Goal: Transaction & Acquisition: Subscribe to service/newsletter

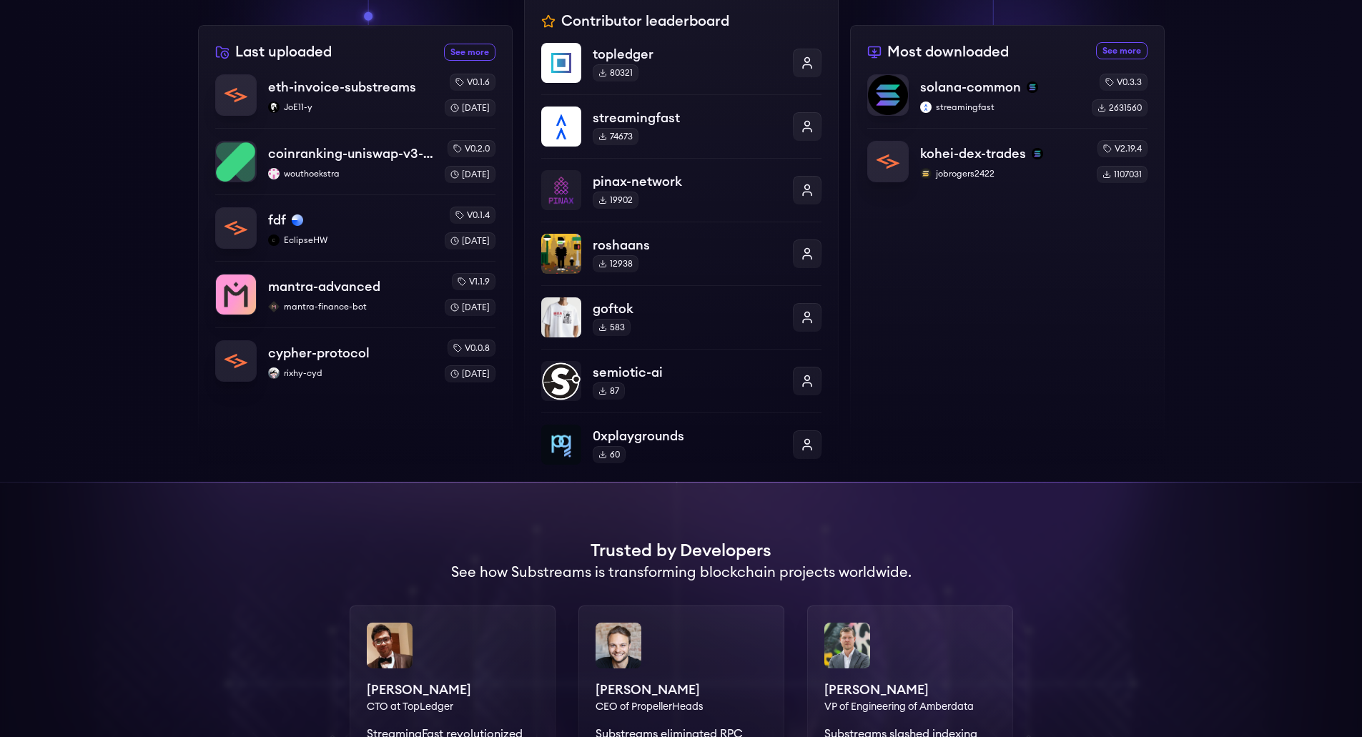
scroll to position [299, 0]
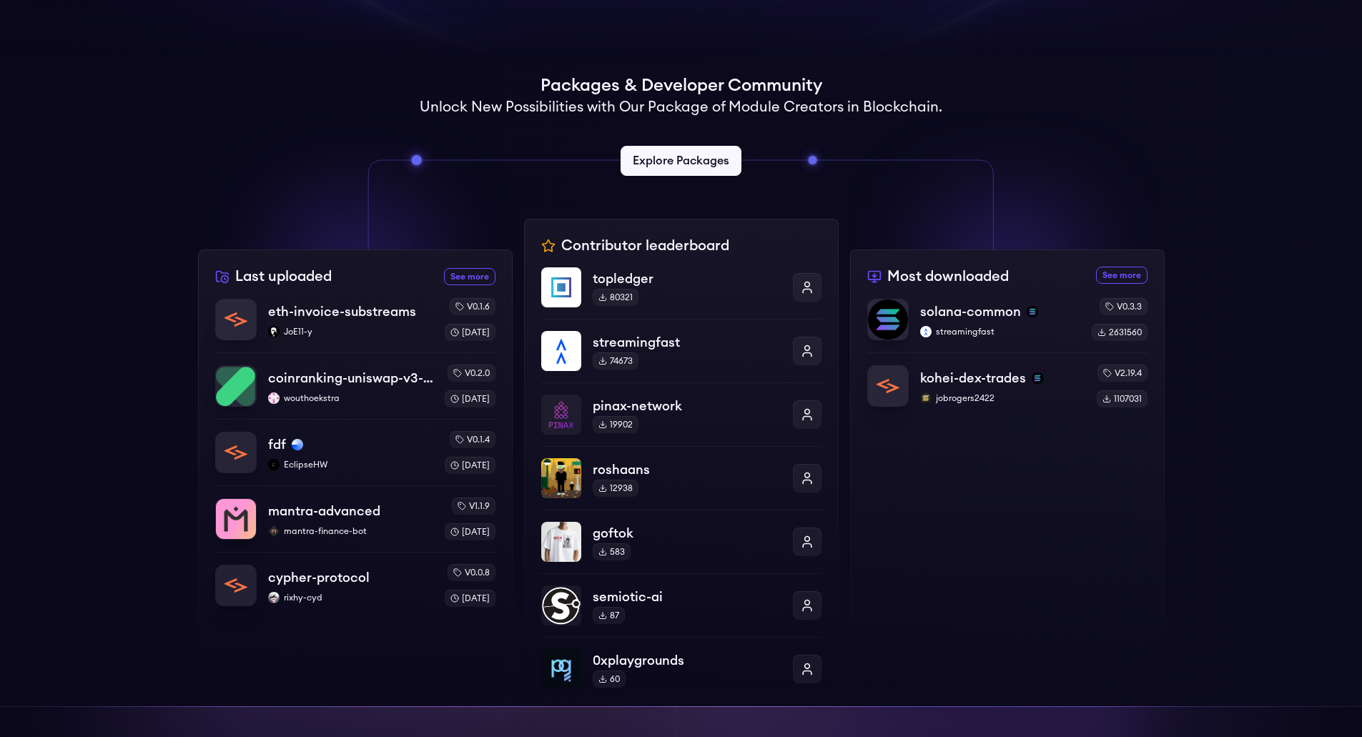
click at [698, 154] on link "Explore Packages" at bounding box center [681, 161] width 121 height 30
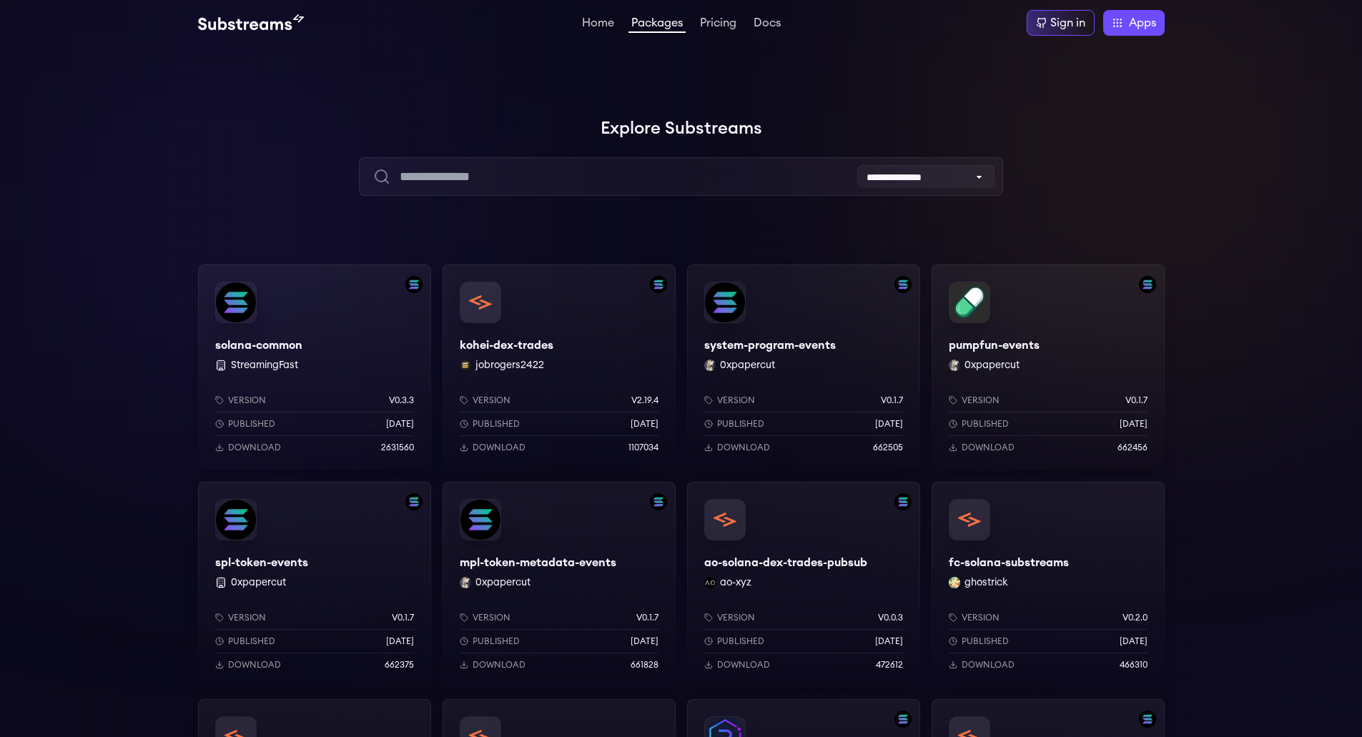
click at [704, 16] on li "Pricing" at bounding box center [718, 22] width 42 height 17
click at [706, 23] on link "Pricing" at bounding box center [718, 24] width 42 height 14
